Goal: Transaction & Acquisition: Purchase product/service

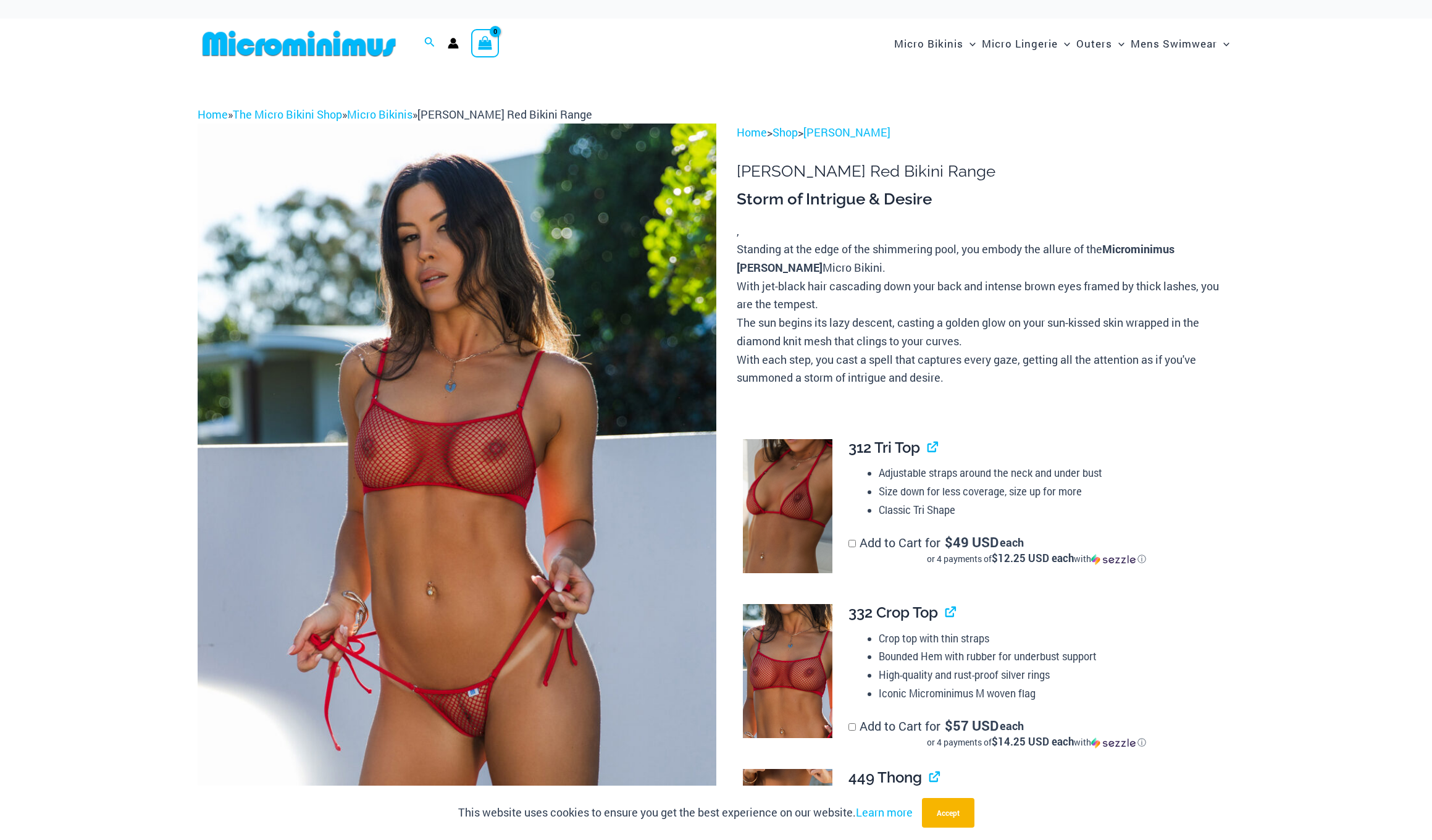
click at [431, 619] on img at bounding box center [456, 512] width 518 height 778
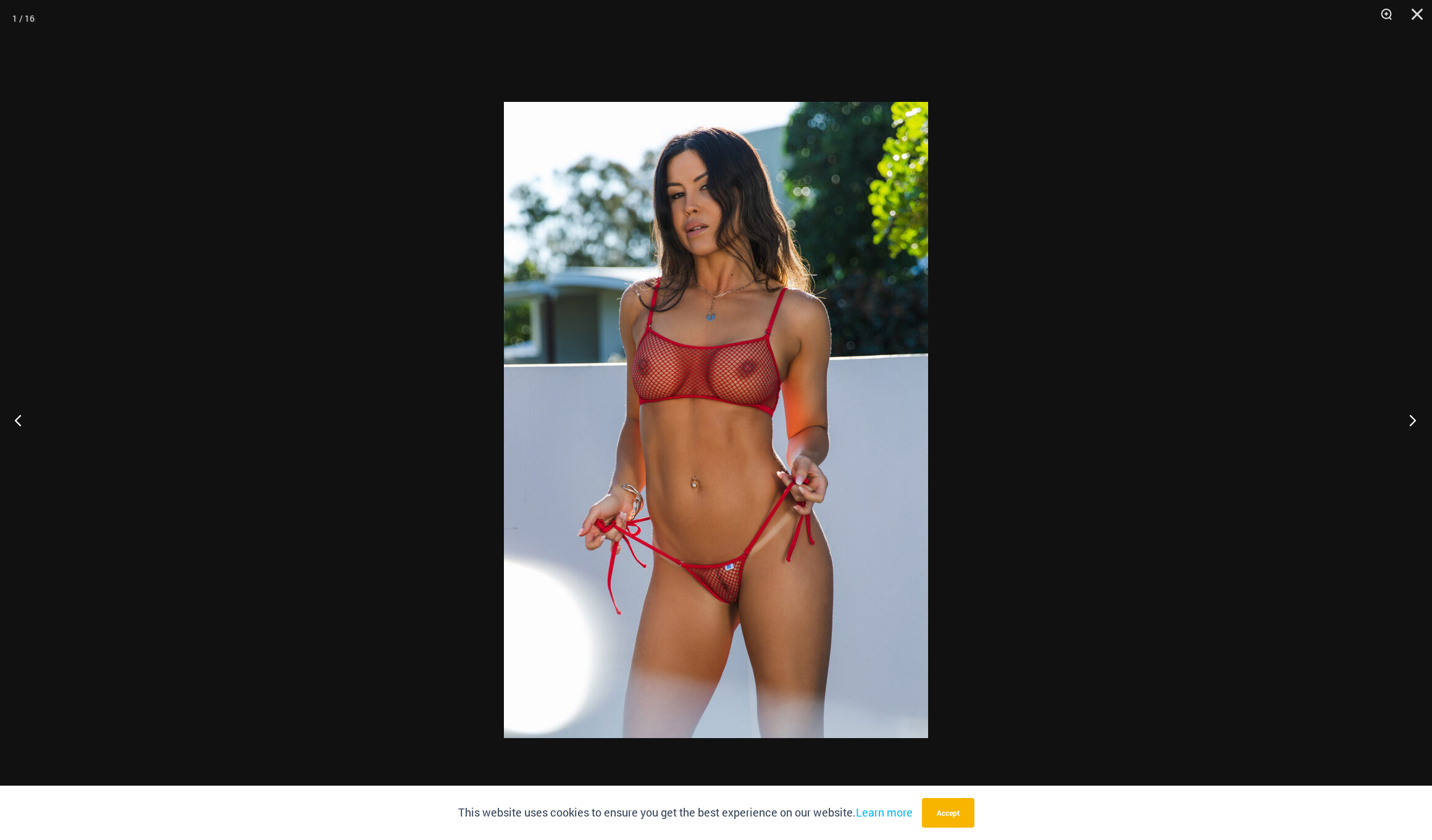
click at [1410, 418] on button "Next" at bounding box center [1410, 420] width 47 height 61
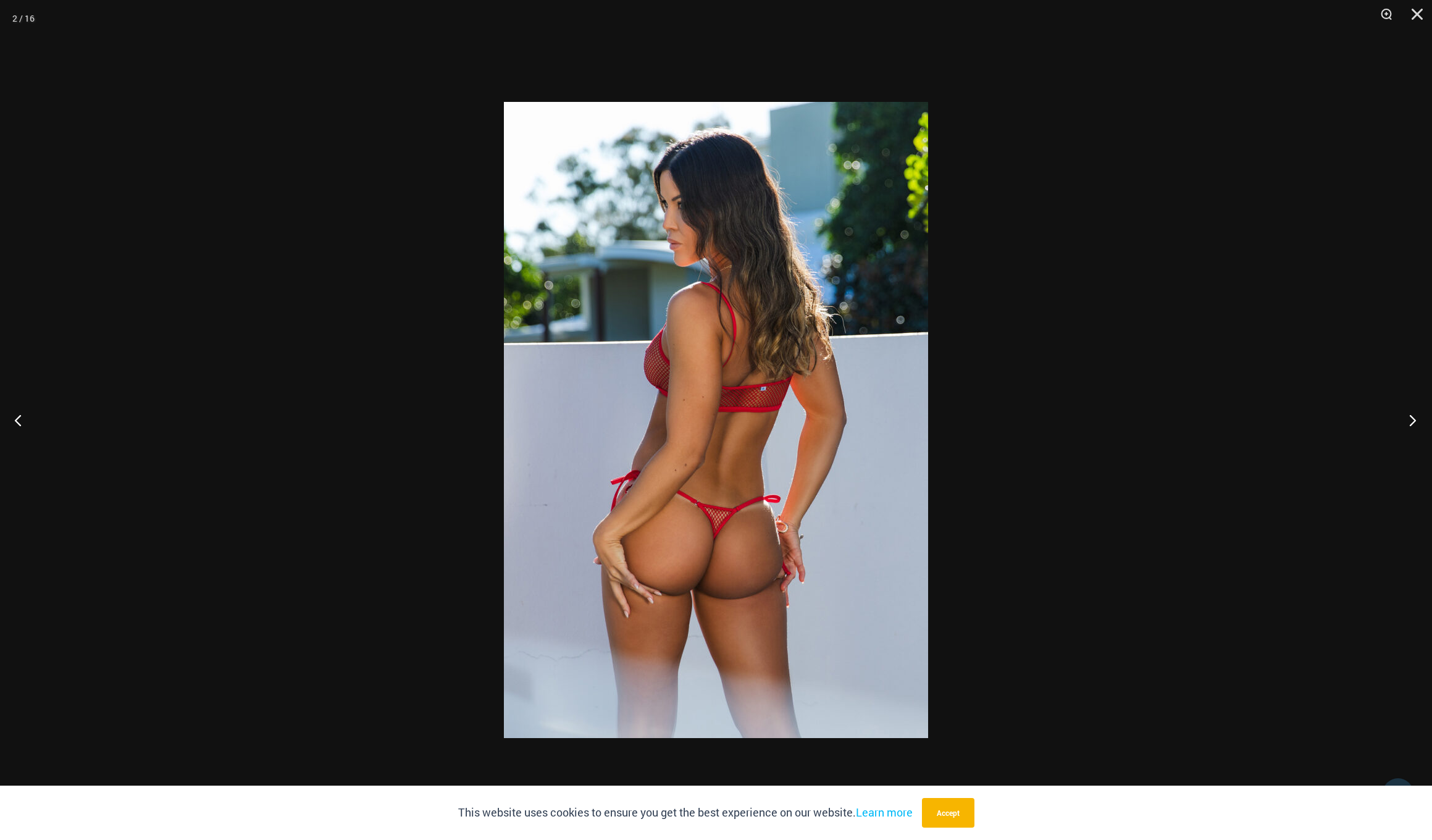
click at [1410, 418] on button "Next" at bounding box center [1410, 420] width 47 height 61
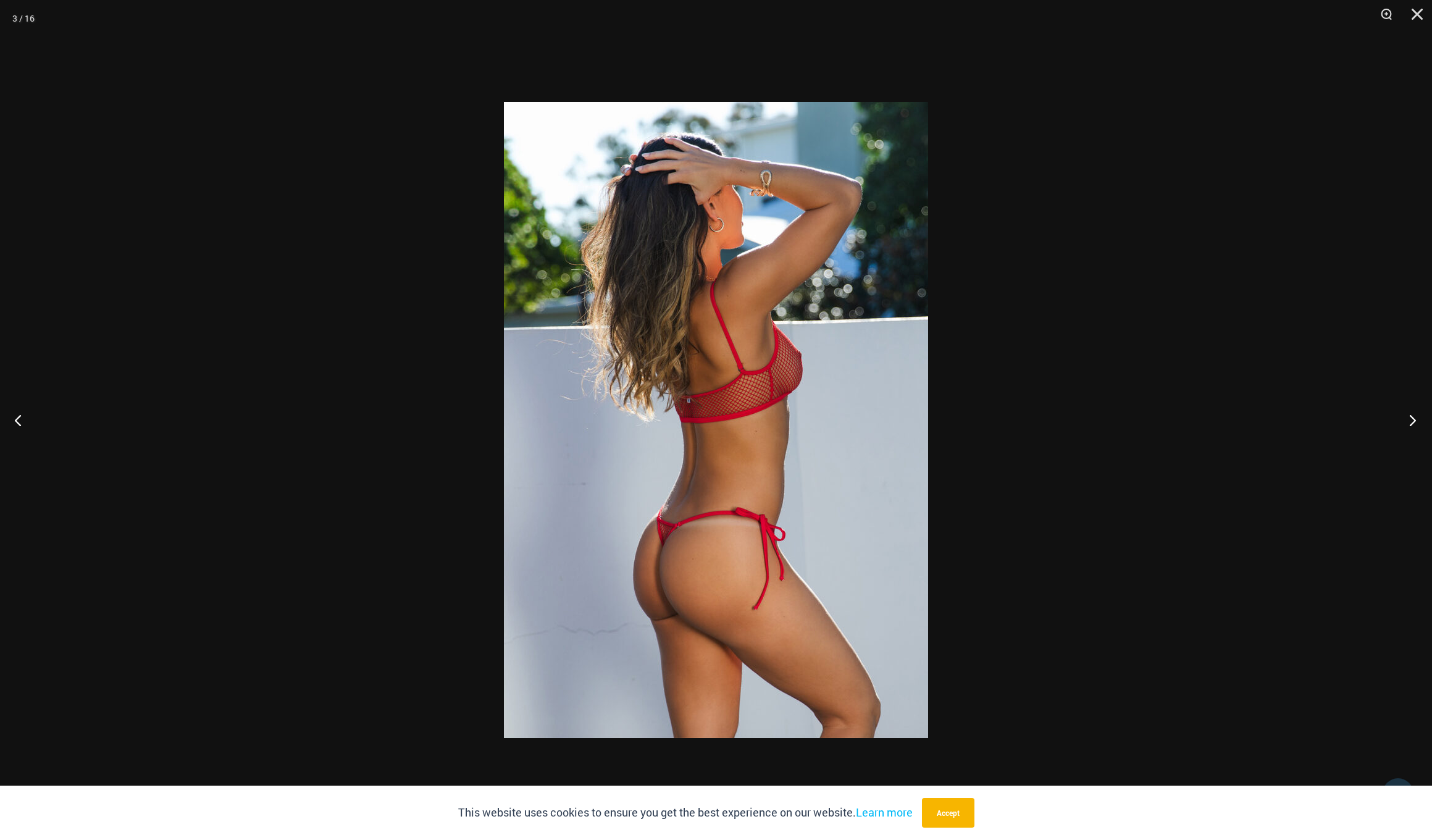
click at [1410, 418] on button "Next" at bounding box center [1410, 420] width 47 height 61
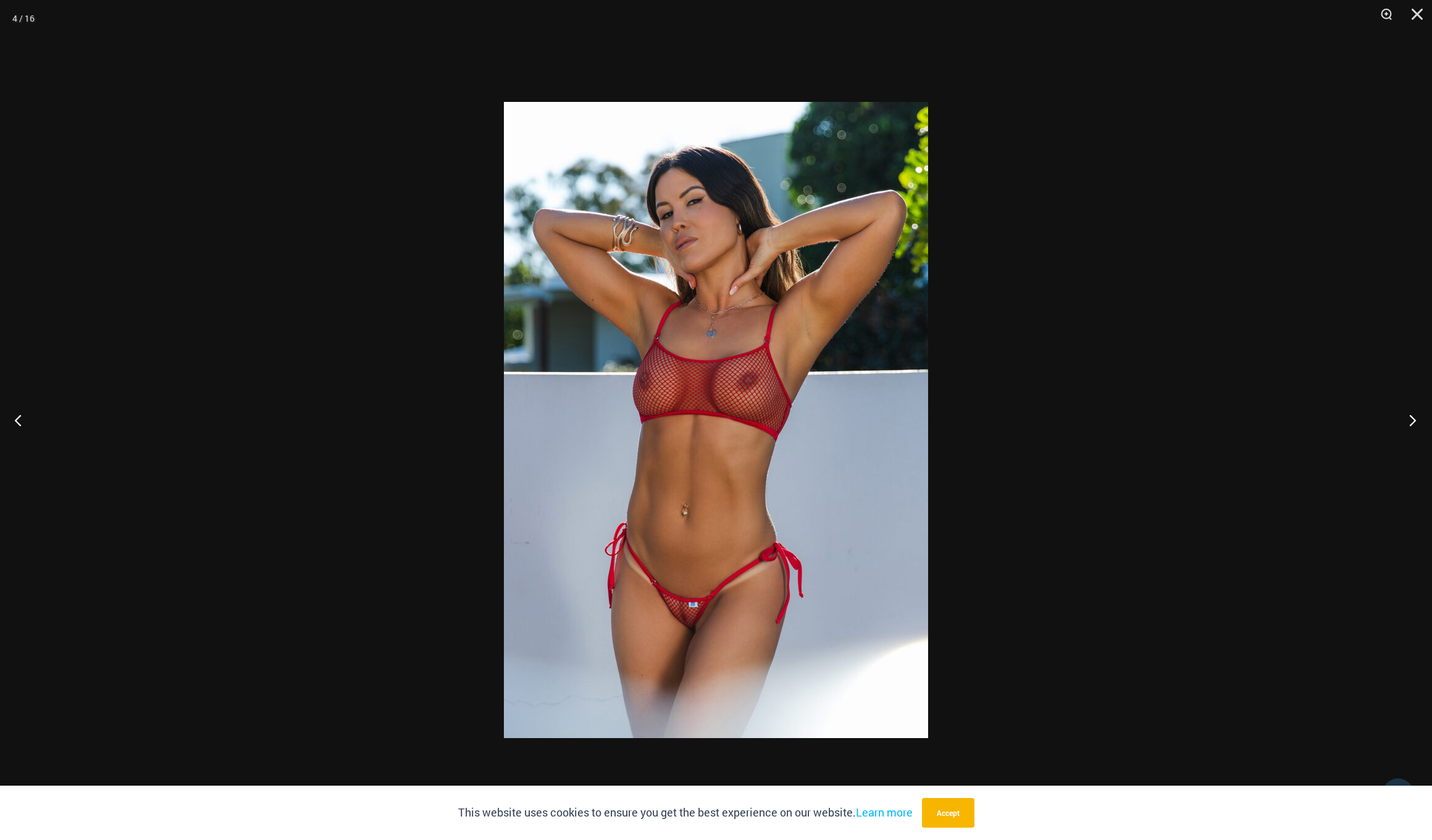
click at [1410, 418] on button "Next" at bounding box center [1410, 420] width 47 height 61
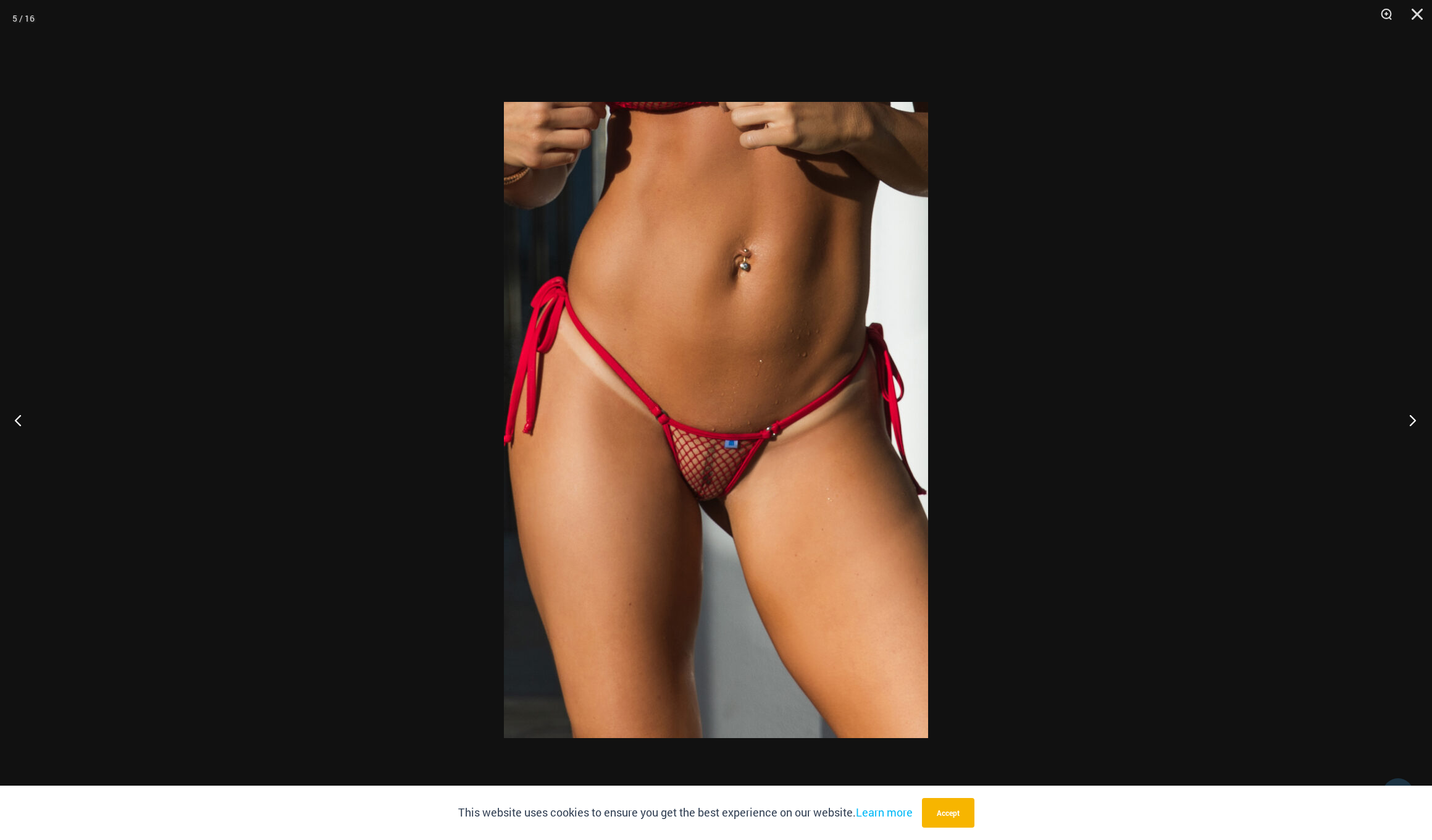
click at [1410, 418] on button "Next" at bounding box center [1410, 420] width 47 height 61
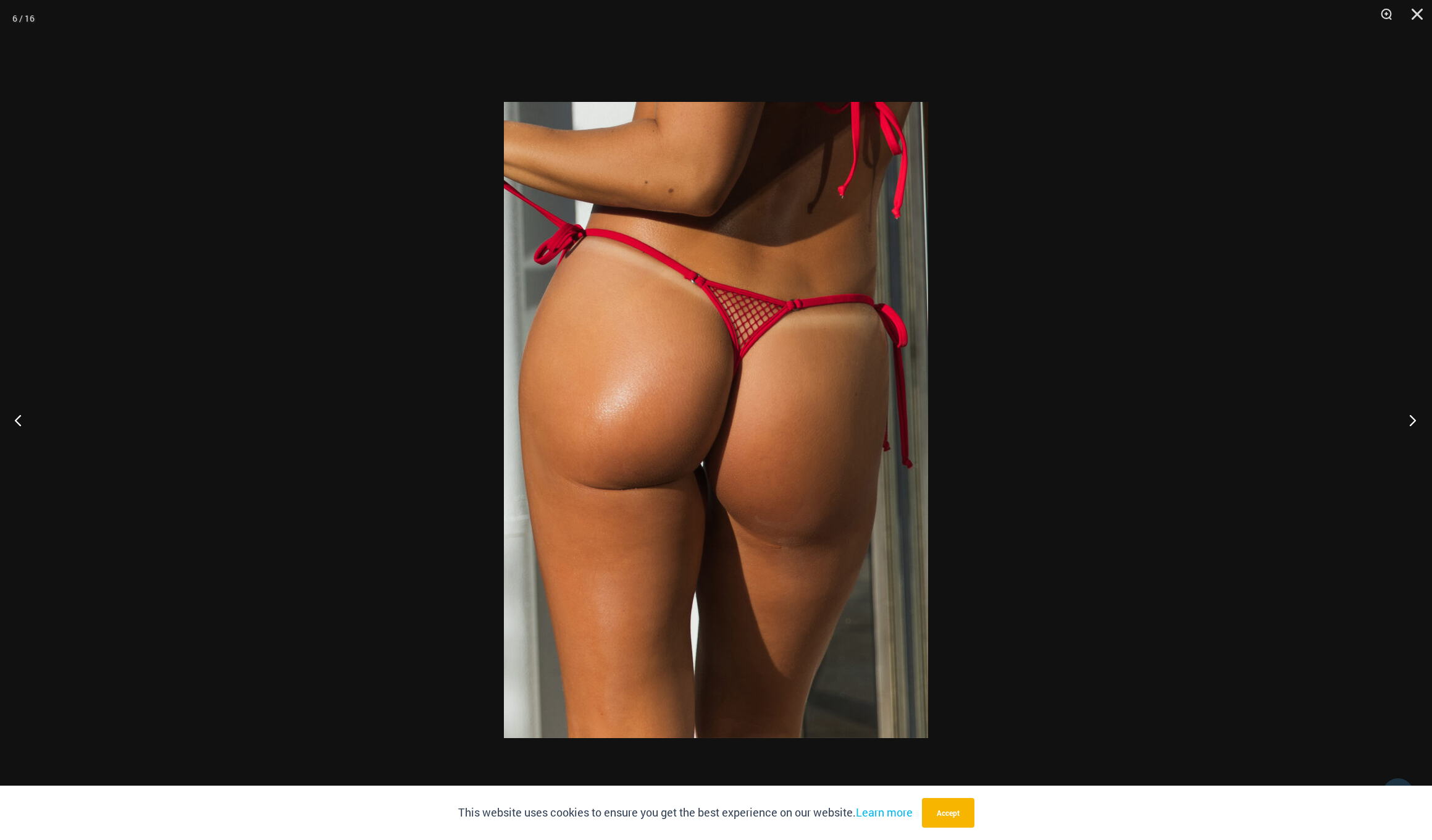
click at [1410, 418] on button "Next" at bounding box center [1410, 420] width 47 height 61
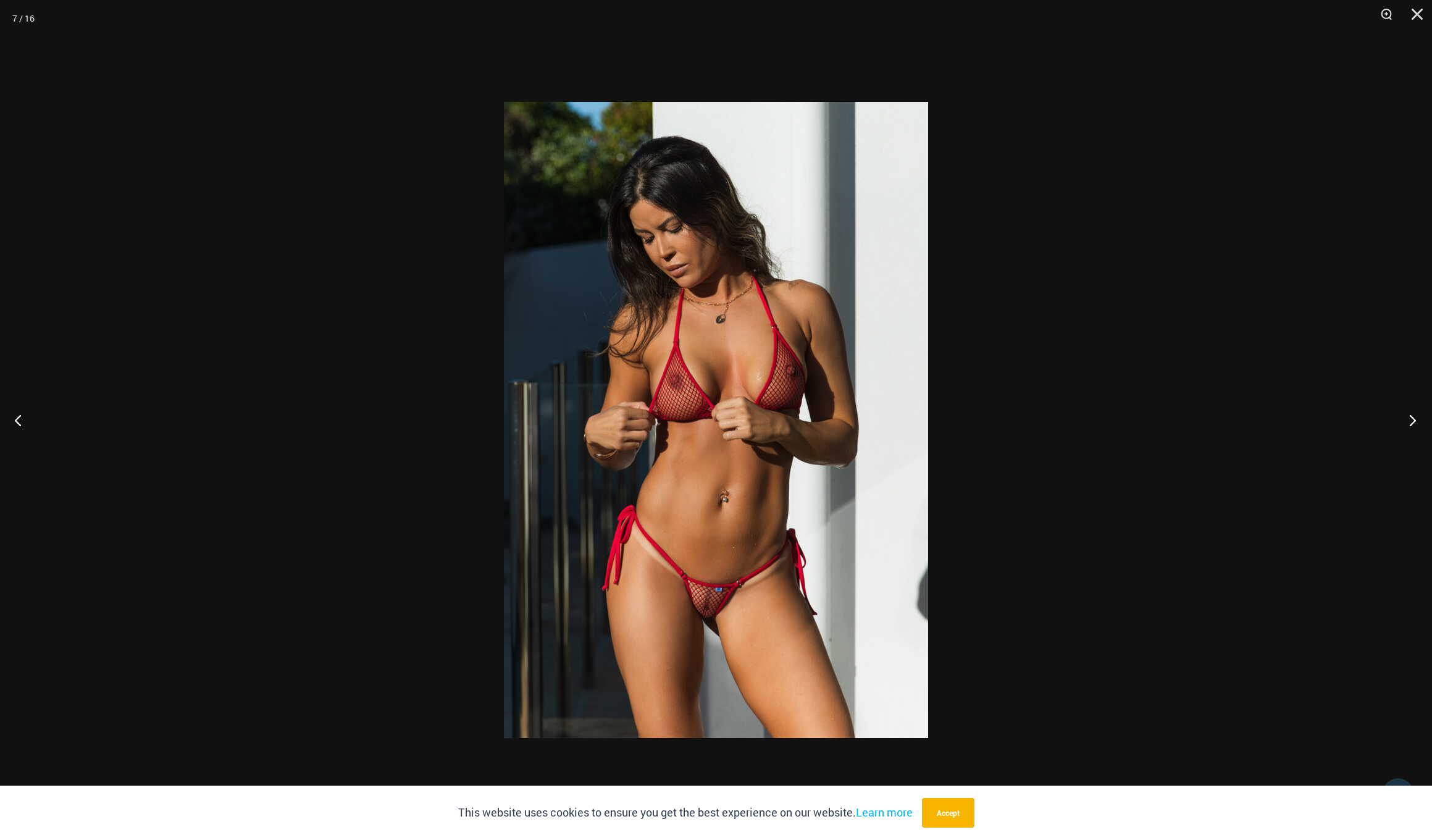
click at [1410, 418] on button "Next" at bounding box center [1410, 420] width 47 height 61
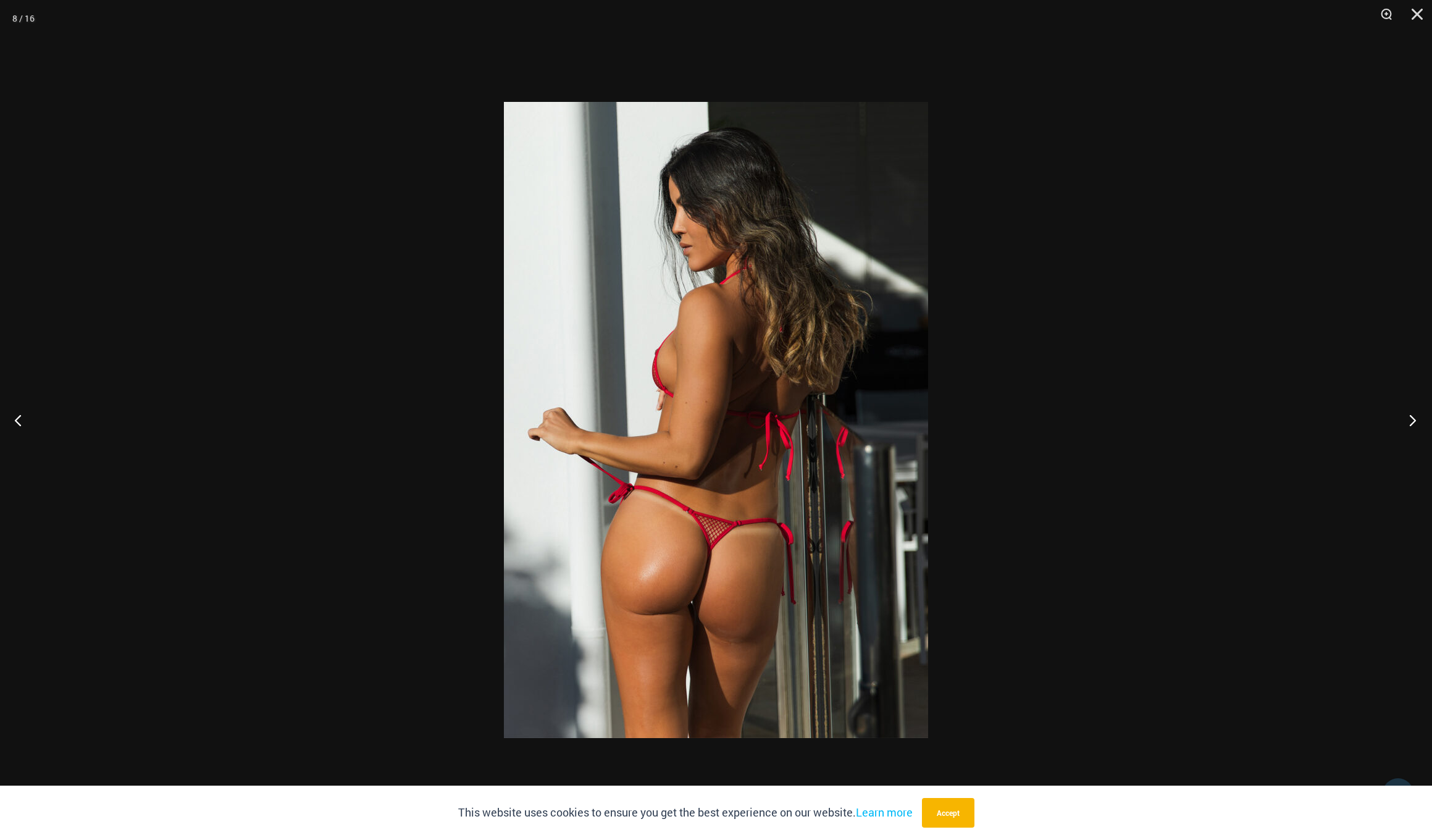
click at [1410, 418] on button "Next" at bounding box center [1410, 420] width 47 height 61
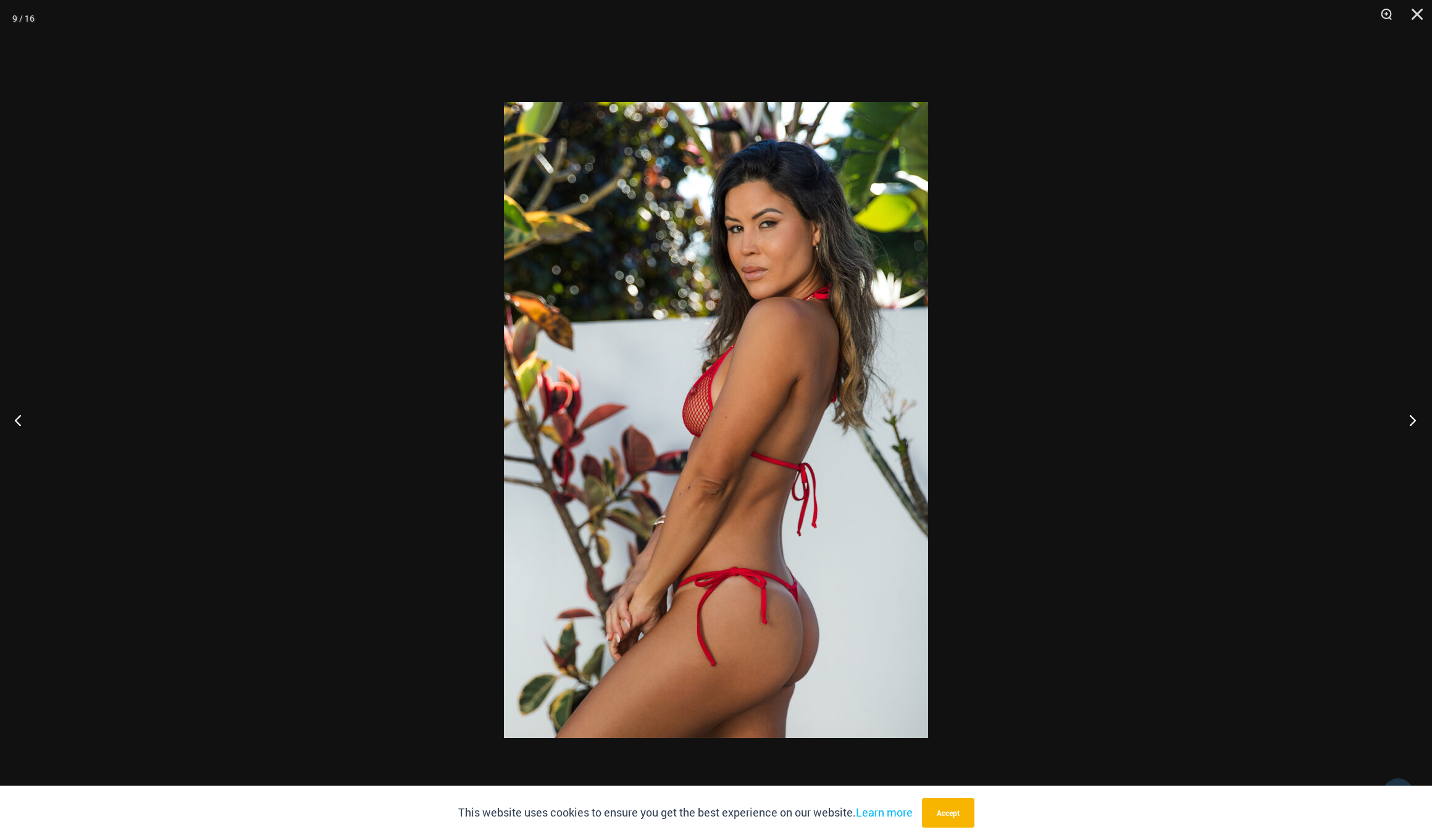
click at [1410, 418] on button "Next" at bounding box center [1410, 420] width 47 height 61
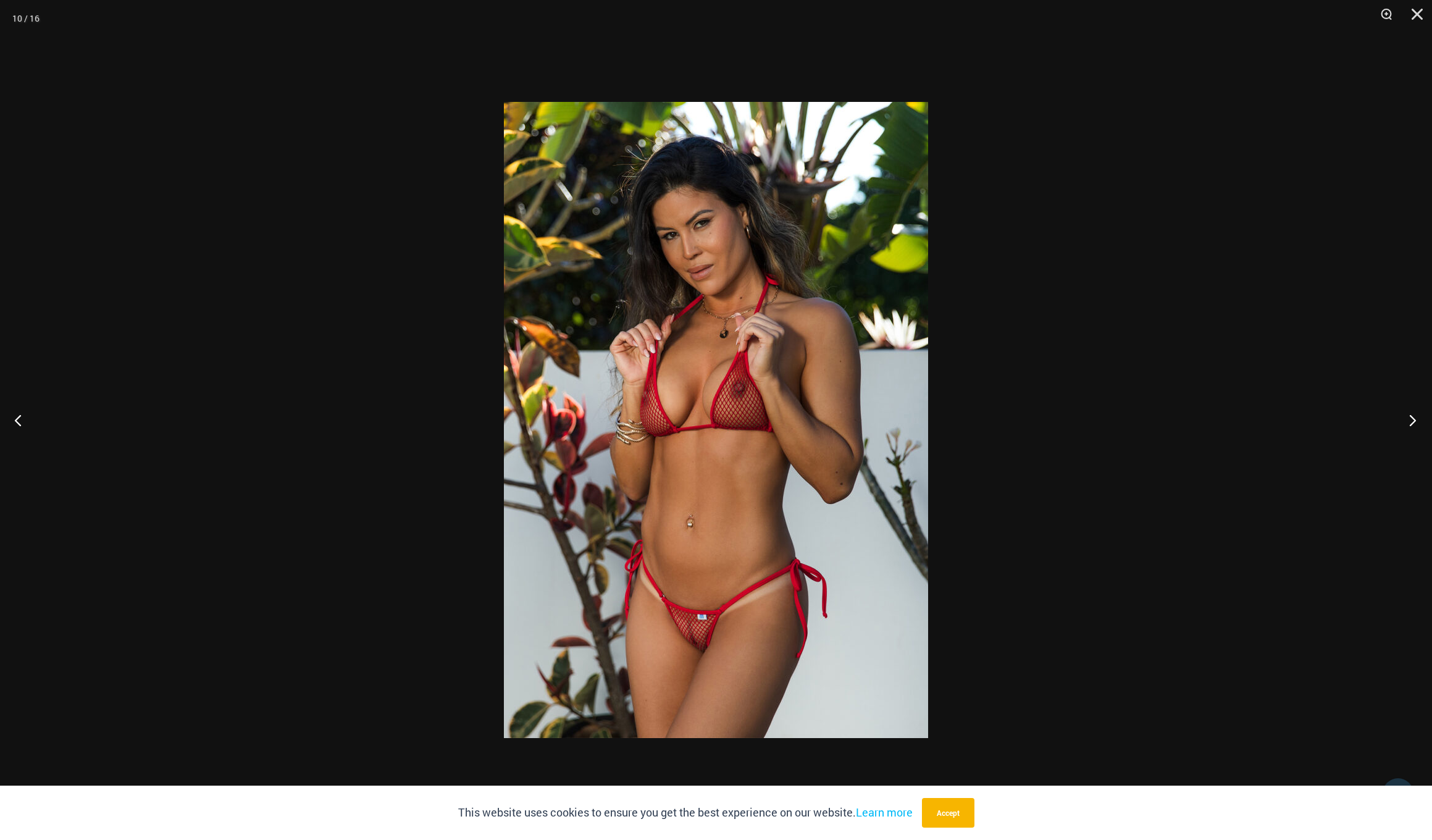
click at [1410, 418] on button "Next" at bounding box center [1410, 420] width 47 height 61
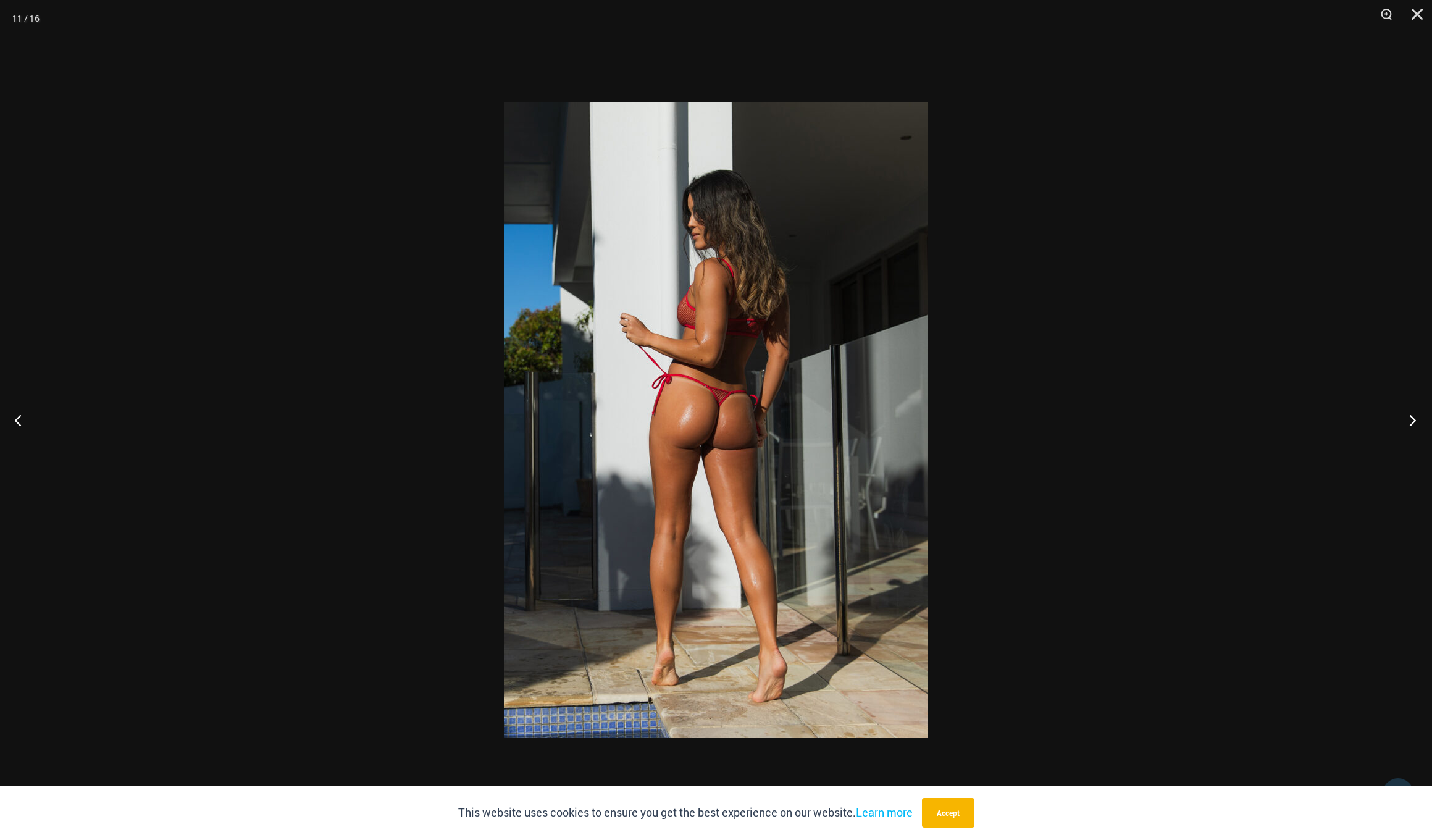
click at [1410, 418] on button "Next" at bounding box center [1410, 420] width 47 height 61
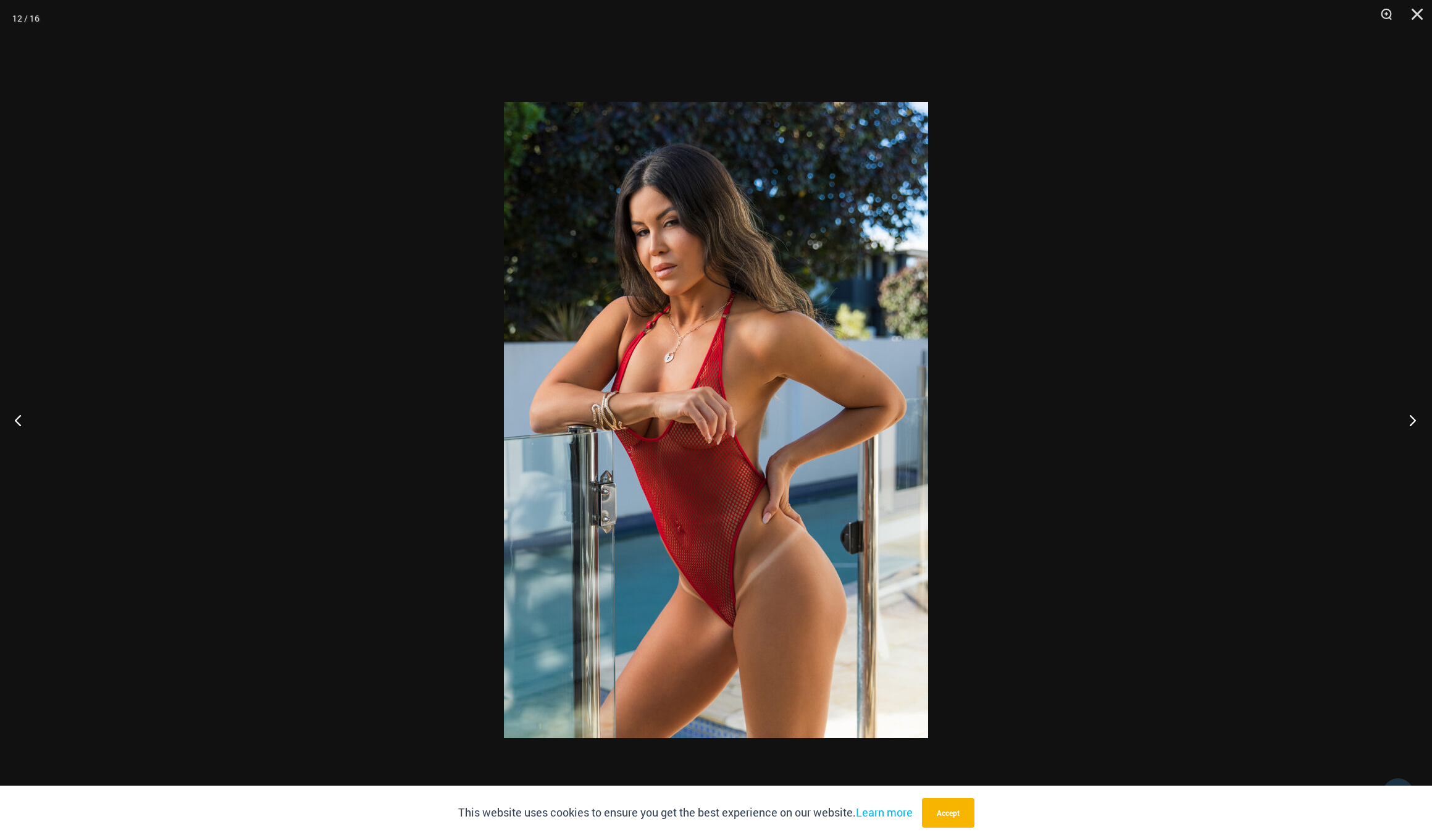
click at [1410, 418] on button "Next" at bounding box center [1410, 420] width 47 height 61
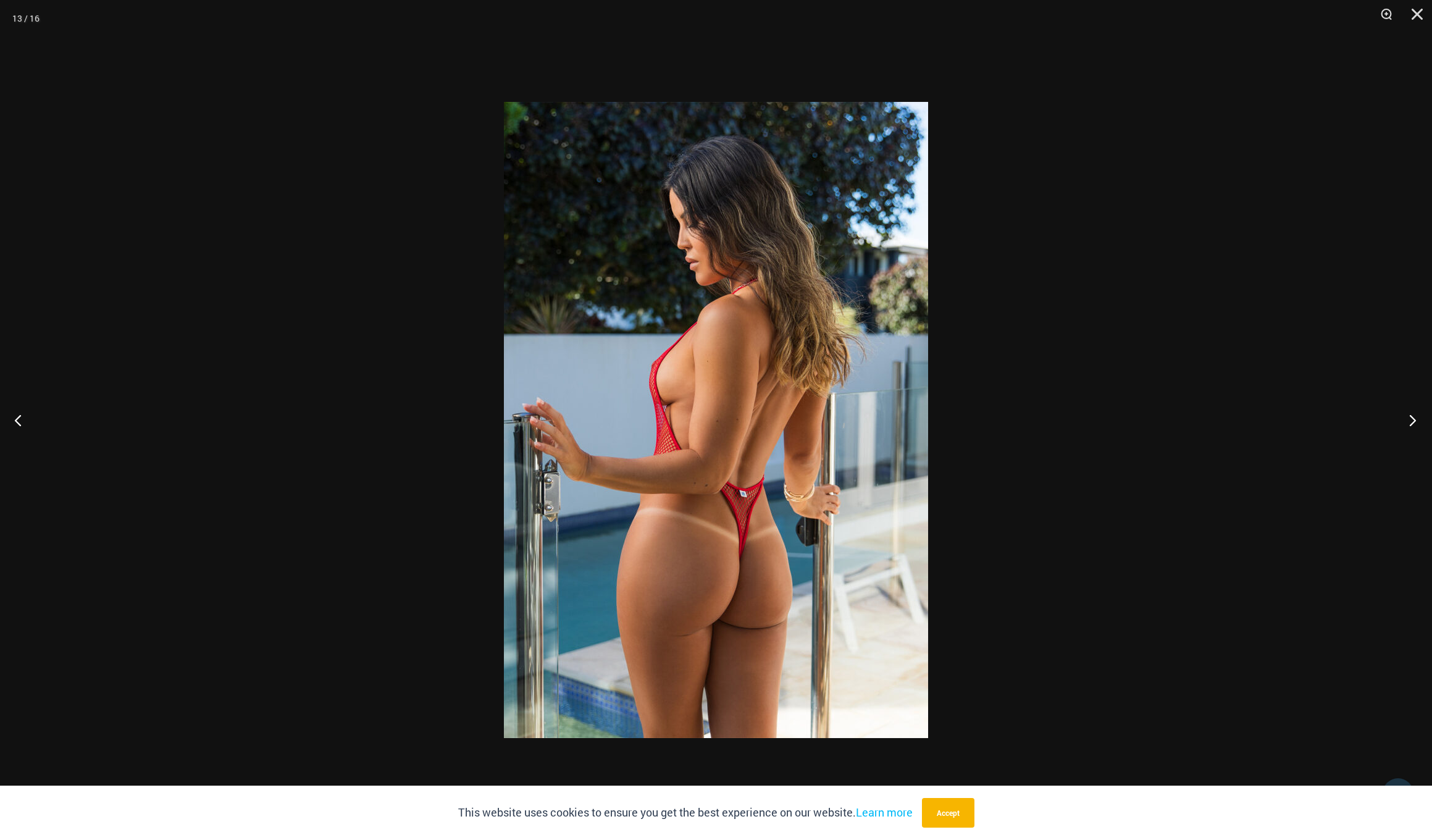
click at [1410, 418] on button "Next" at bounding box center [1410, 420] width 47 height 61
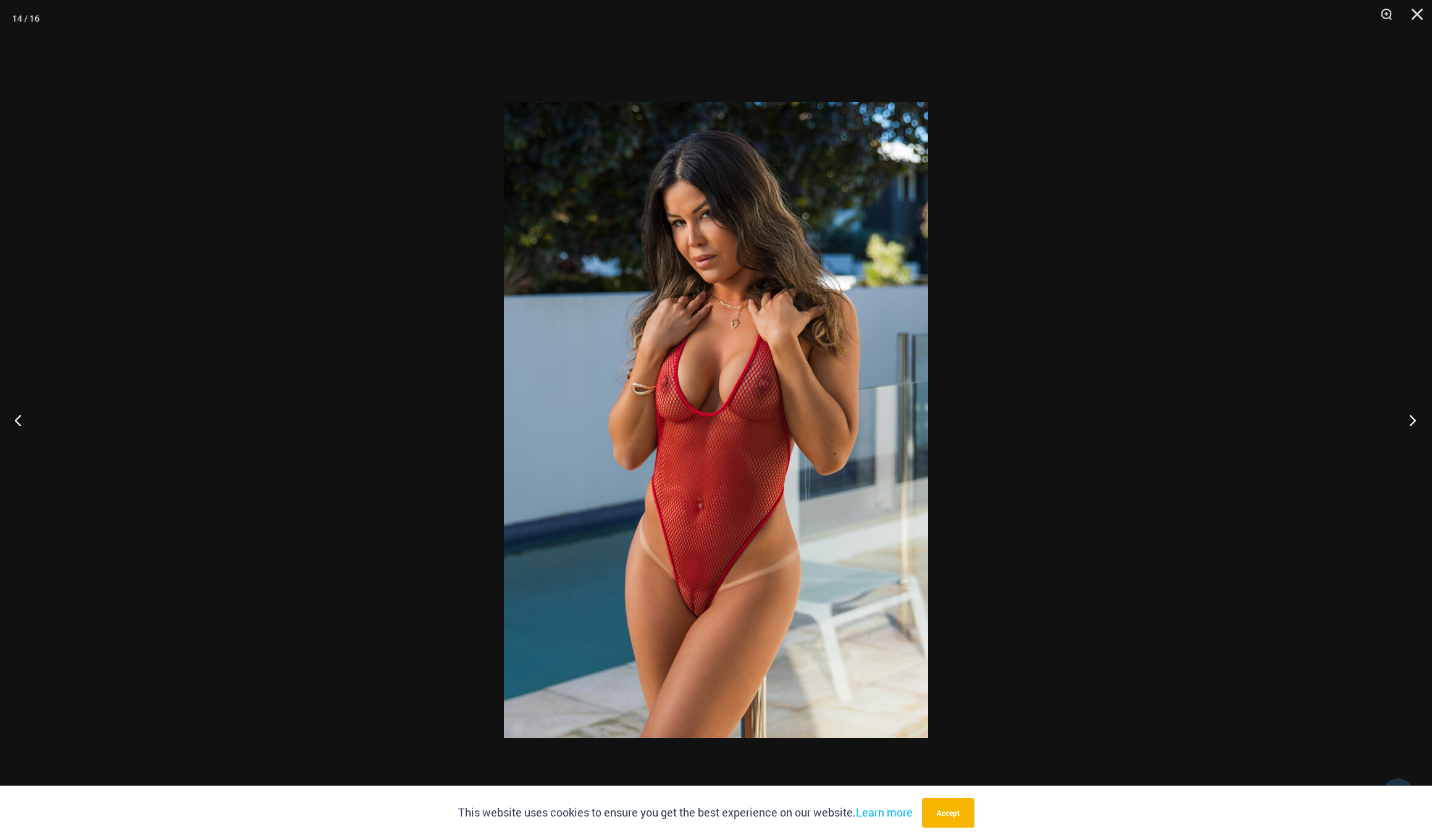
click at [1410, 418] on button "Next" at bounding box center [1410, 420] width 47 height 61
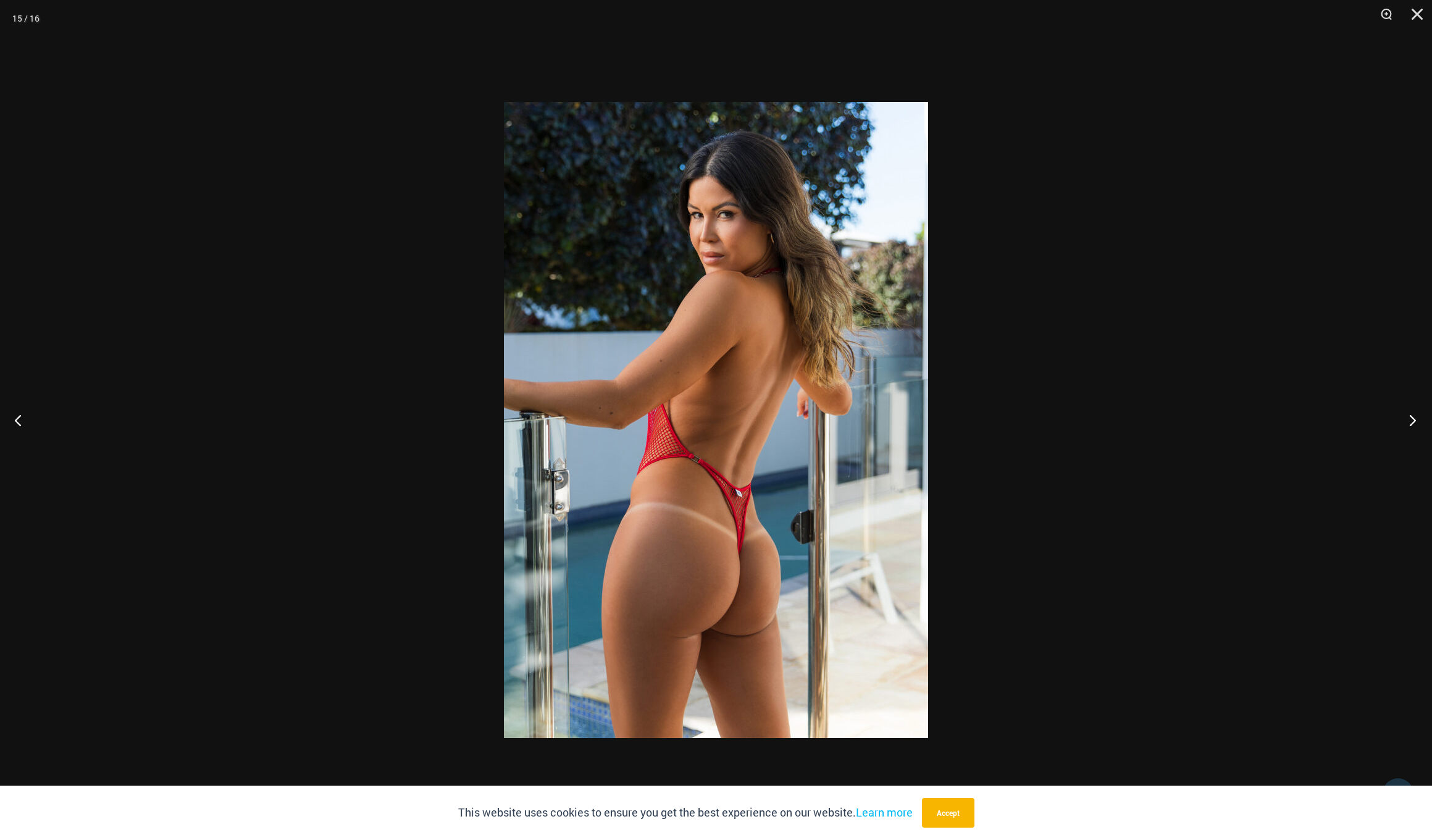
click at [1410, 418] on button "Next" at bounding box center [1410, 420] width 47 height 61
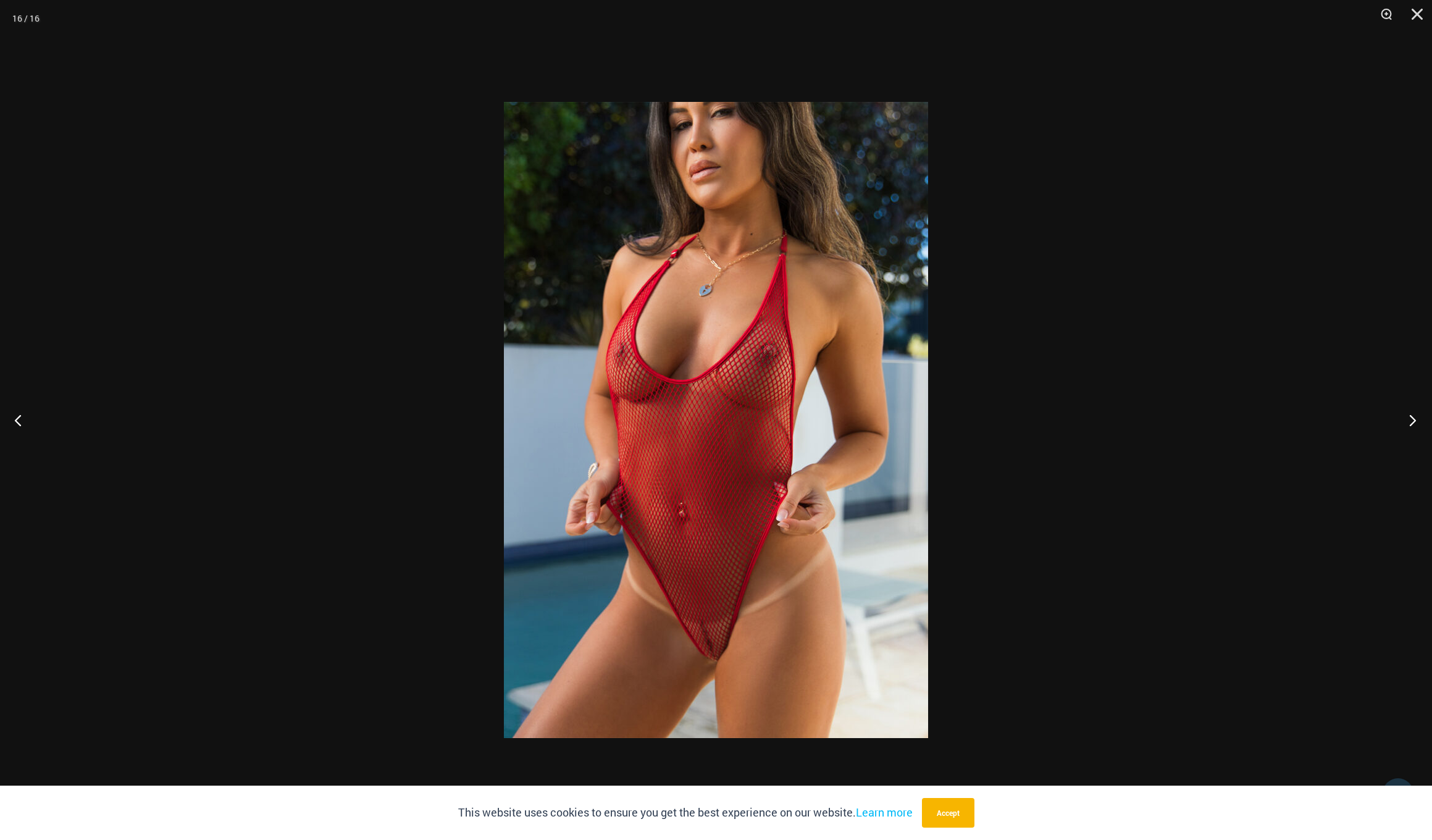
click at [1410, 418] on button "Next" at bounding box center [1410, 420] width 47 height 61
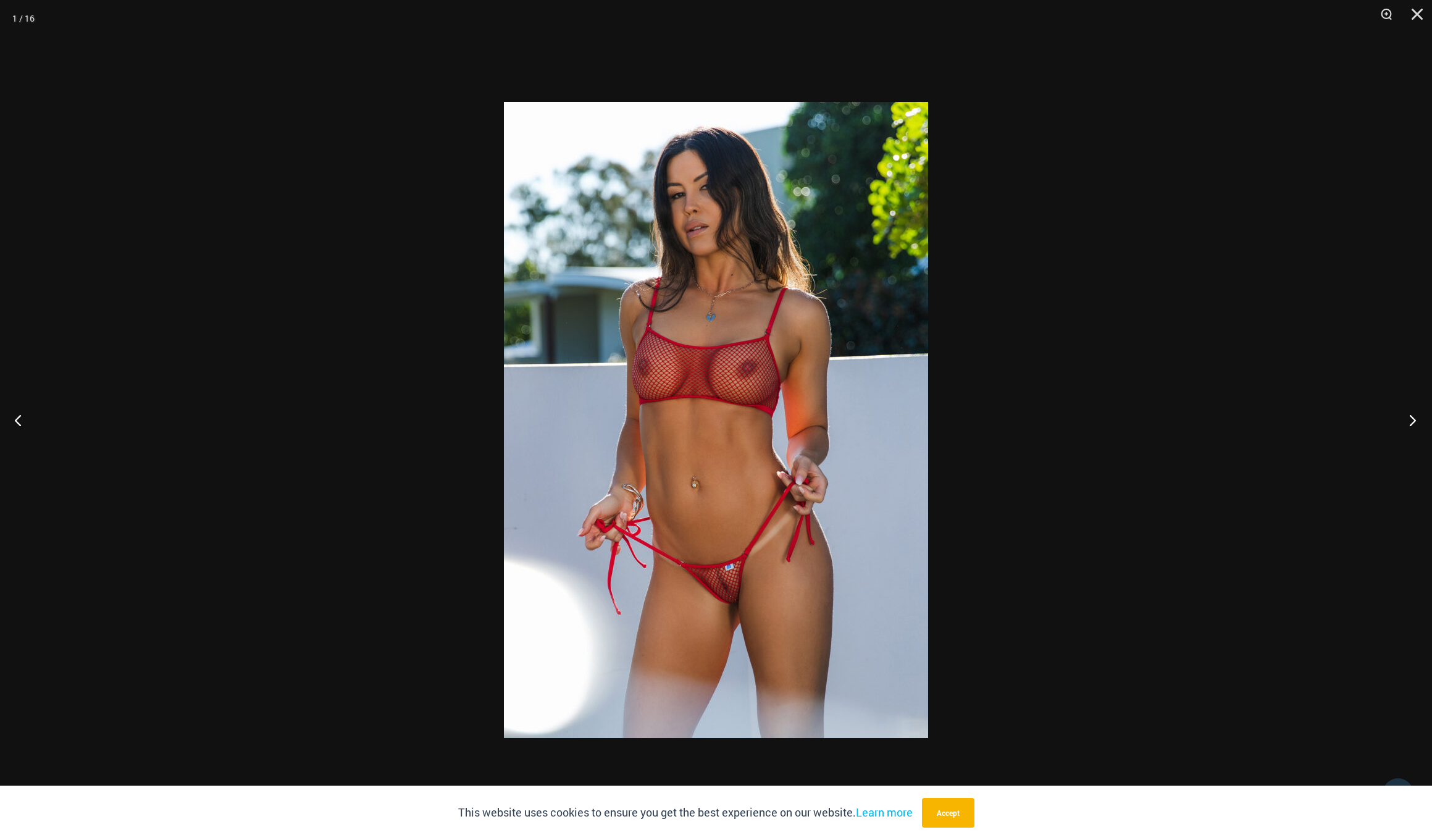
click at [1410, 418] on button "Next" at bounding box center [1410, 420] width 47 height 61
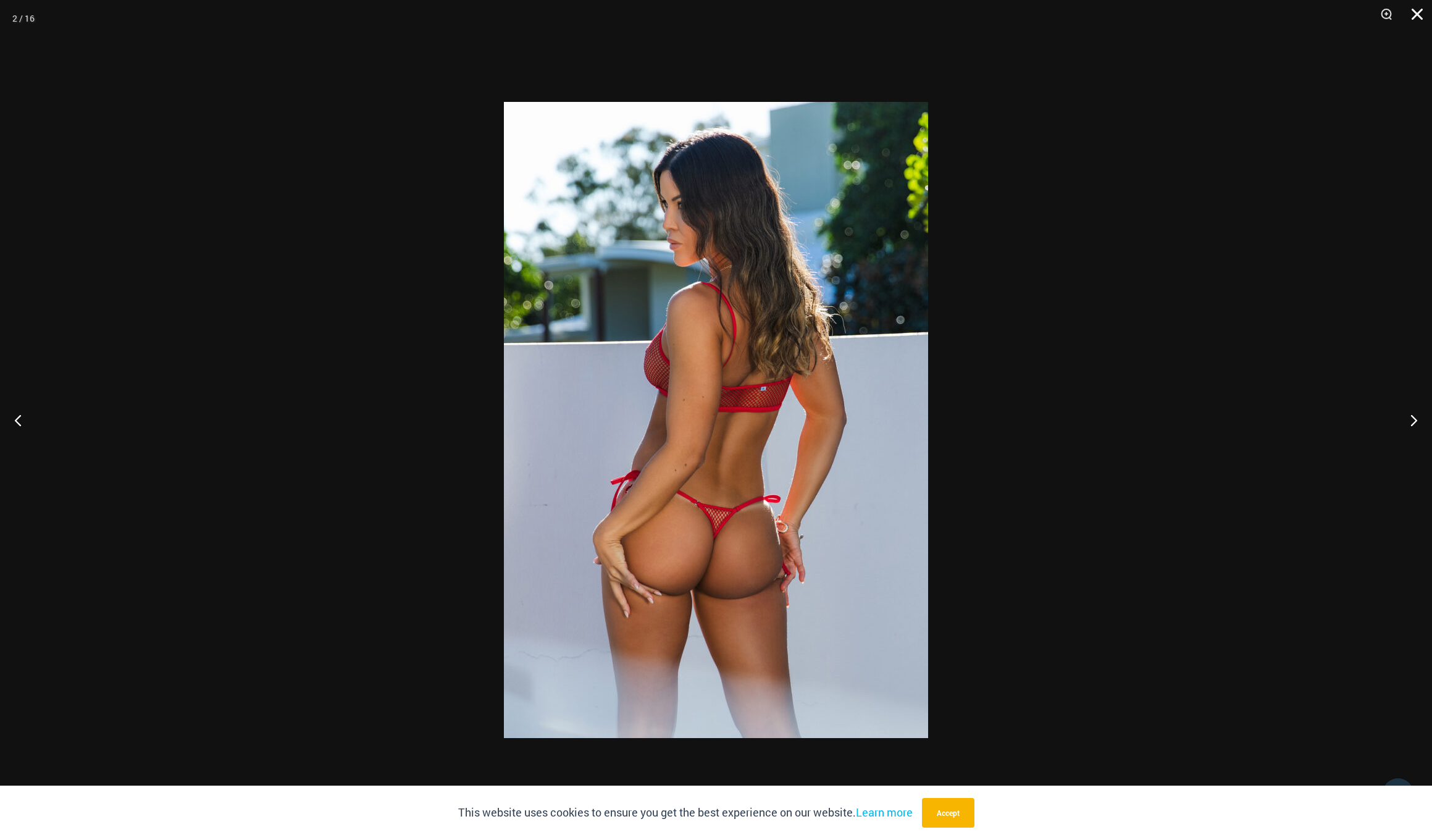
click at [1414, 19] on button "Close" at bounding box center [1413, 18] width 31 height 37
